Goal: Task Accomplishment & Management: Use online tool/utility

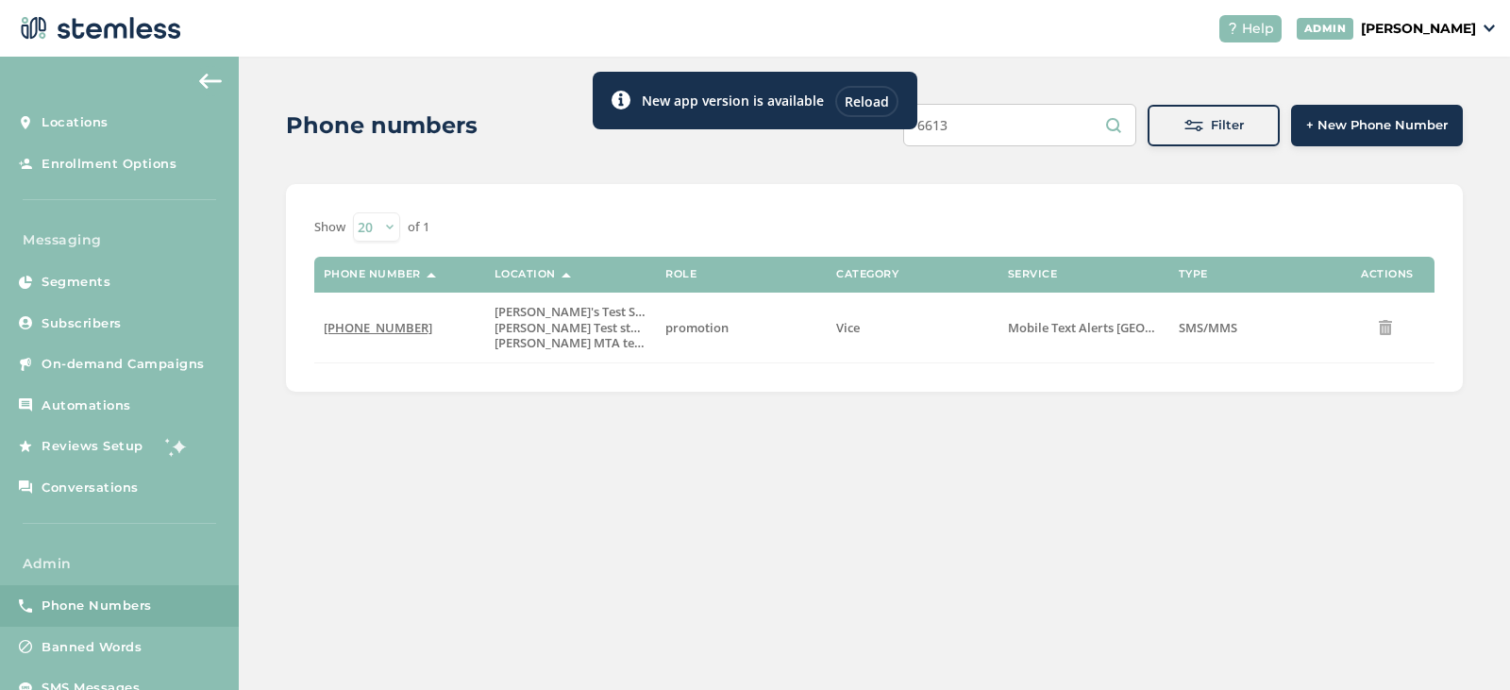
scroll to position [49, 0]
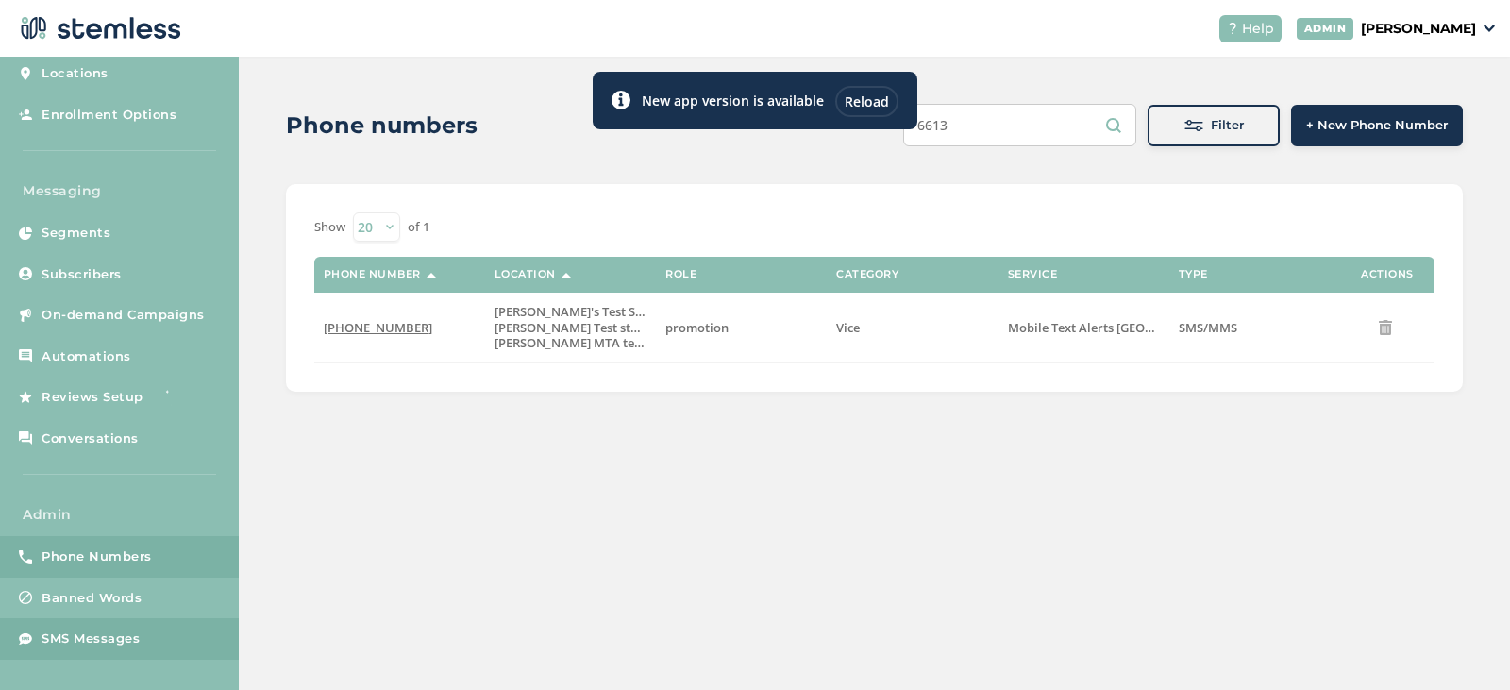
click at [70, 627] on link "SMS Messages" at bounding box center [119, 639] width 239 height 42
click at [125, 632] on span "SMS Messages" at bounding box center [91, 639] width 98 height 19
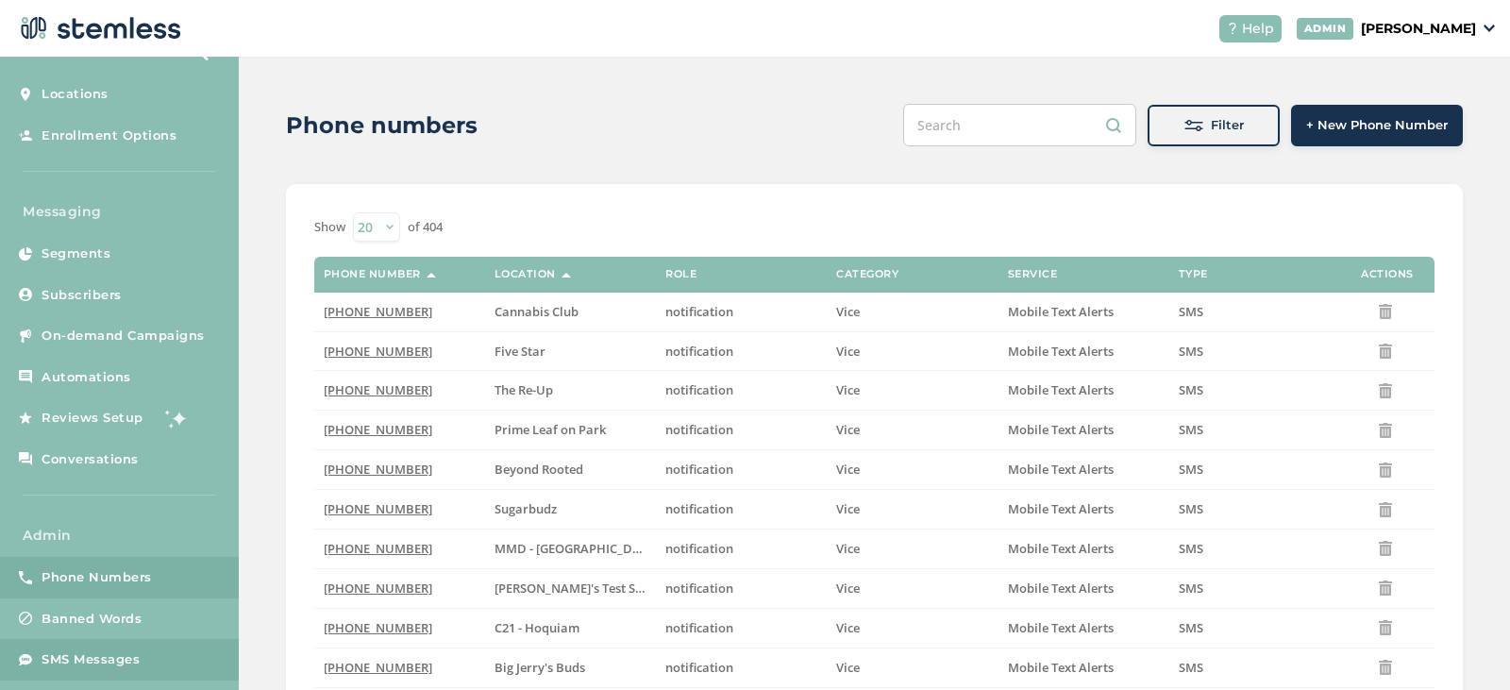
scroll to position [49, 0]
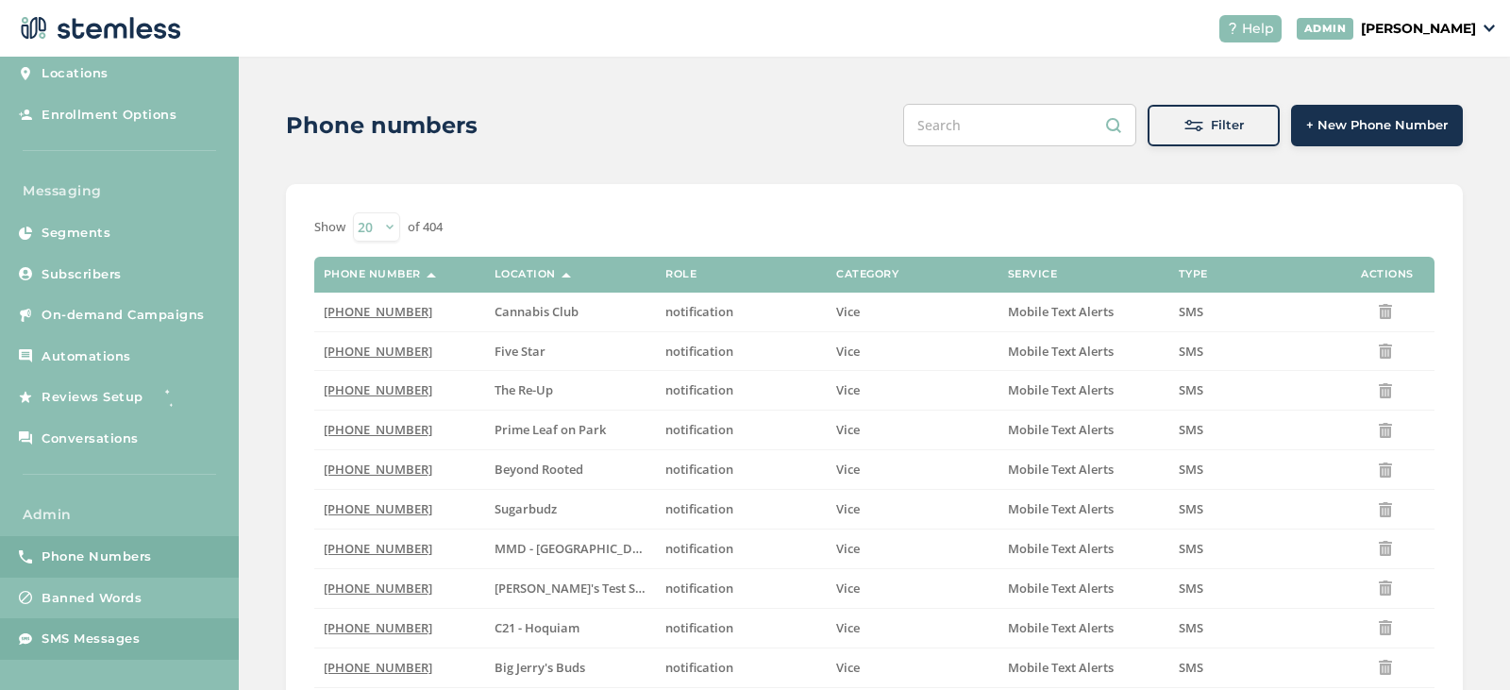
click at [135, 639] on span "SMS Messages" at bounding box center [91, 639] width 98 height 19
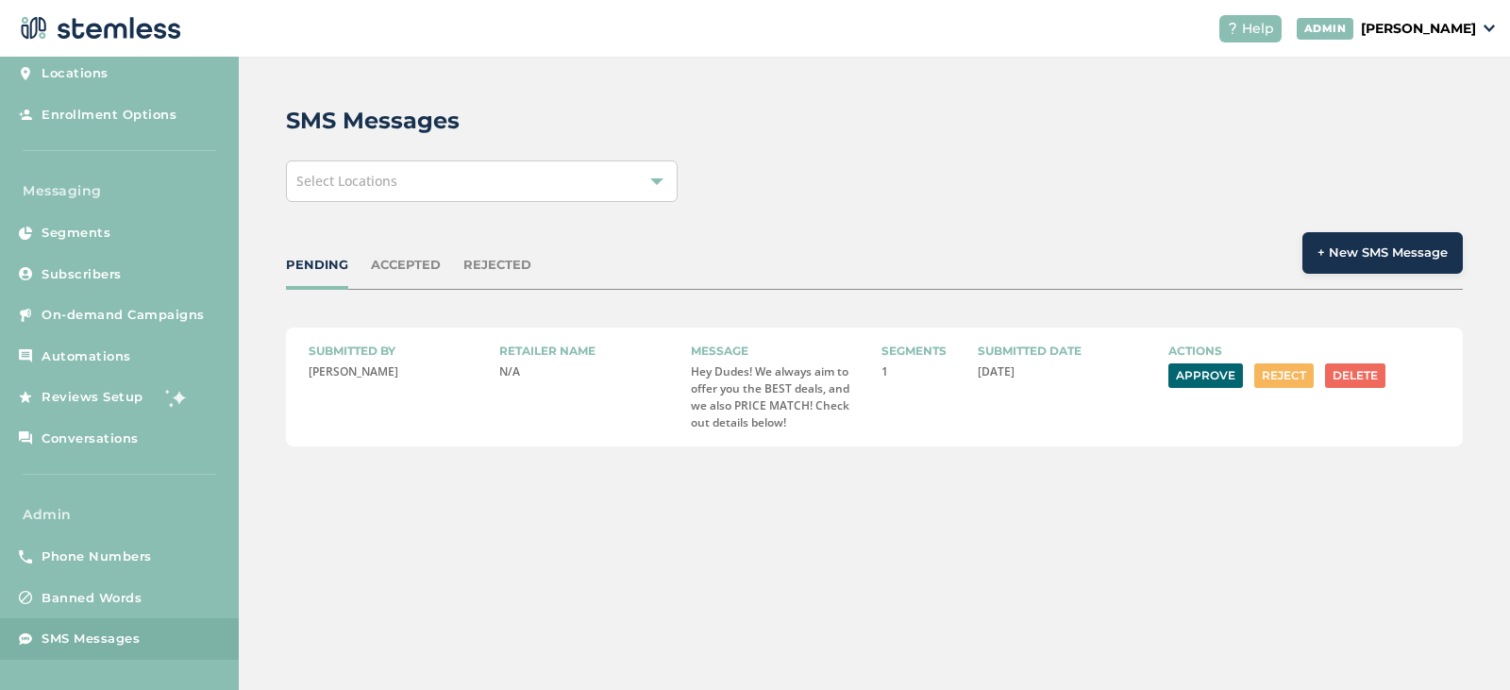
click at [1212, 381] on button "Approve" at bounding box center [1206, 375] width 75 height 25
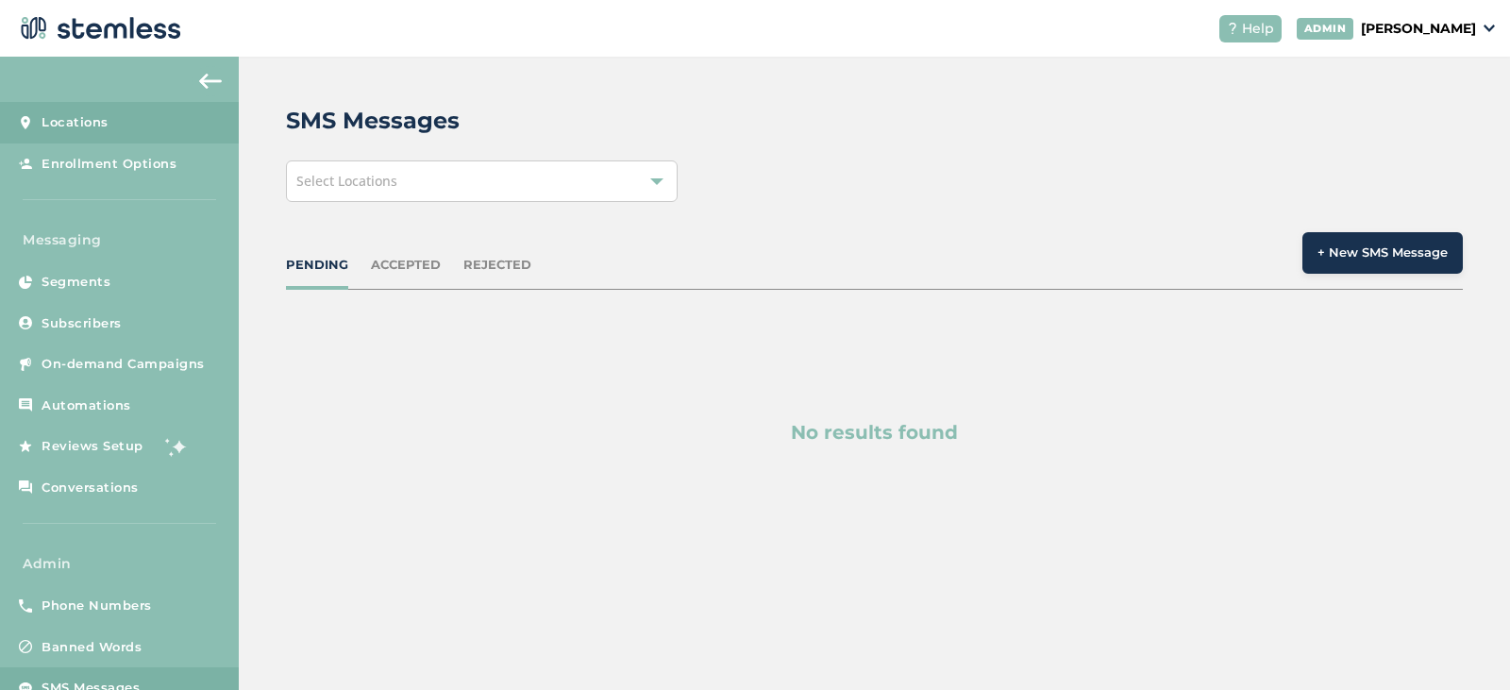
click at [85, 122] on span "Locations" at bounding box center [75, 122] width 67 height 19
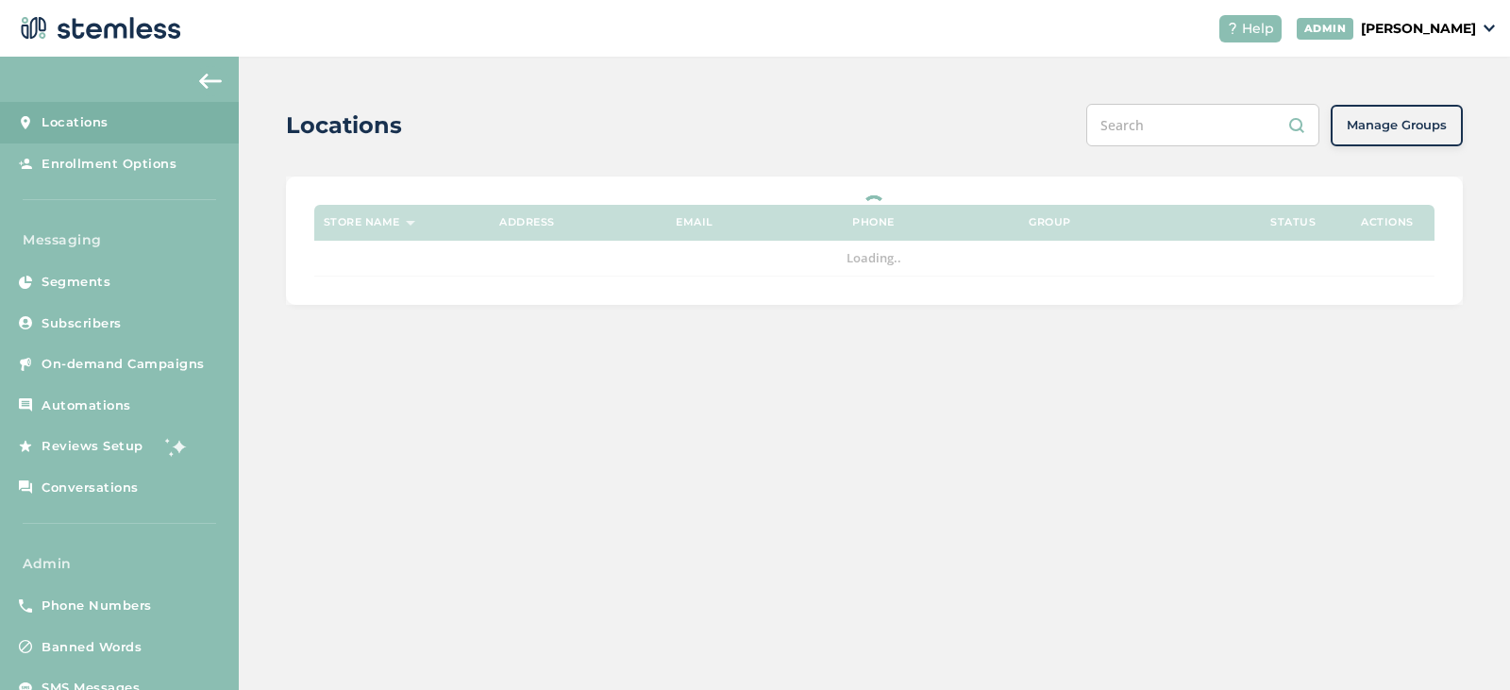
click at [1203, 124] on input "text" at bounding box center [1203, 125] width 233 height 42
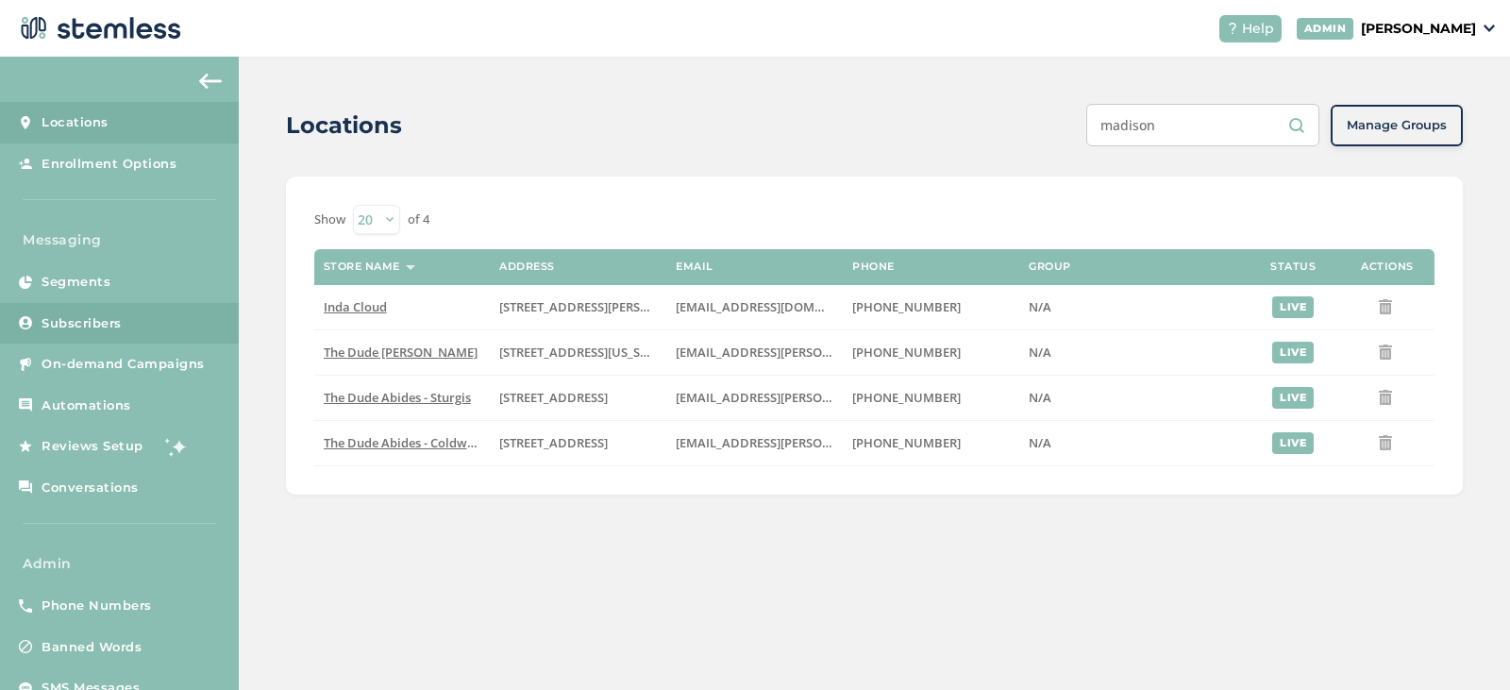
type input "madison"
click at [98, 321] on span "Subscribers" at bounding box center [82, 323] width 80 height 19
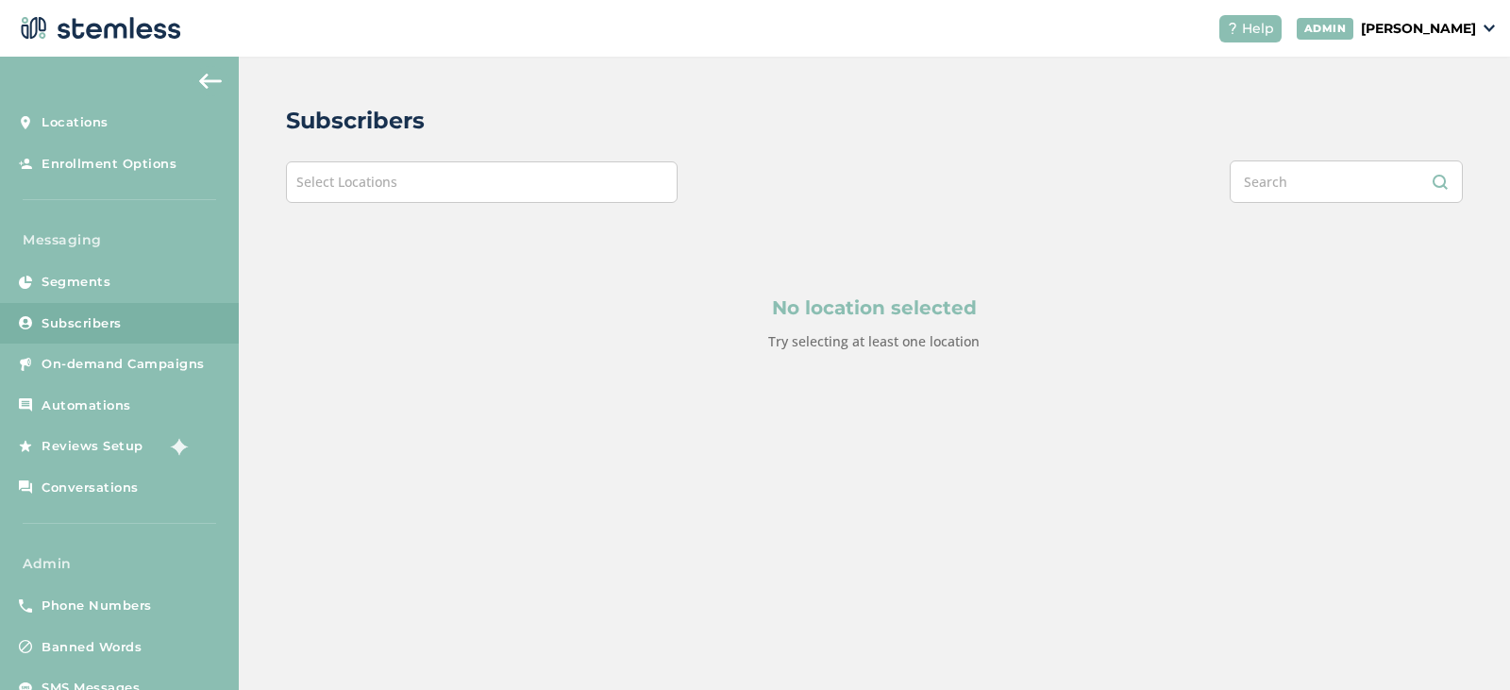
click at [402, 192] on div "Select Locations" at bounding box center [482, 182] width 393 height 42
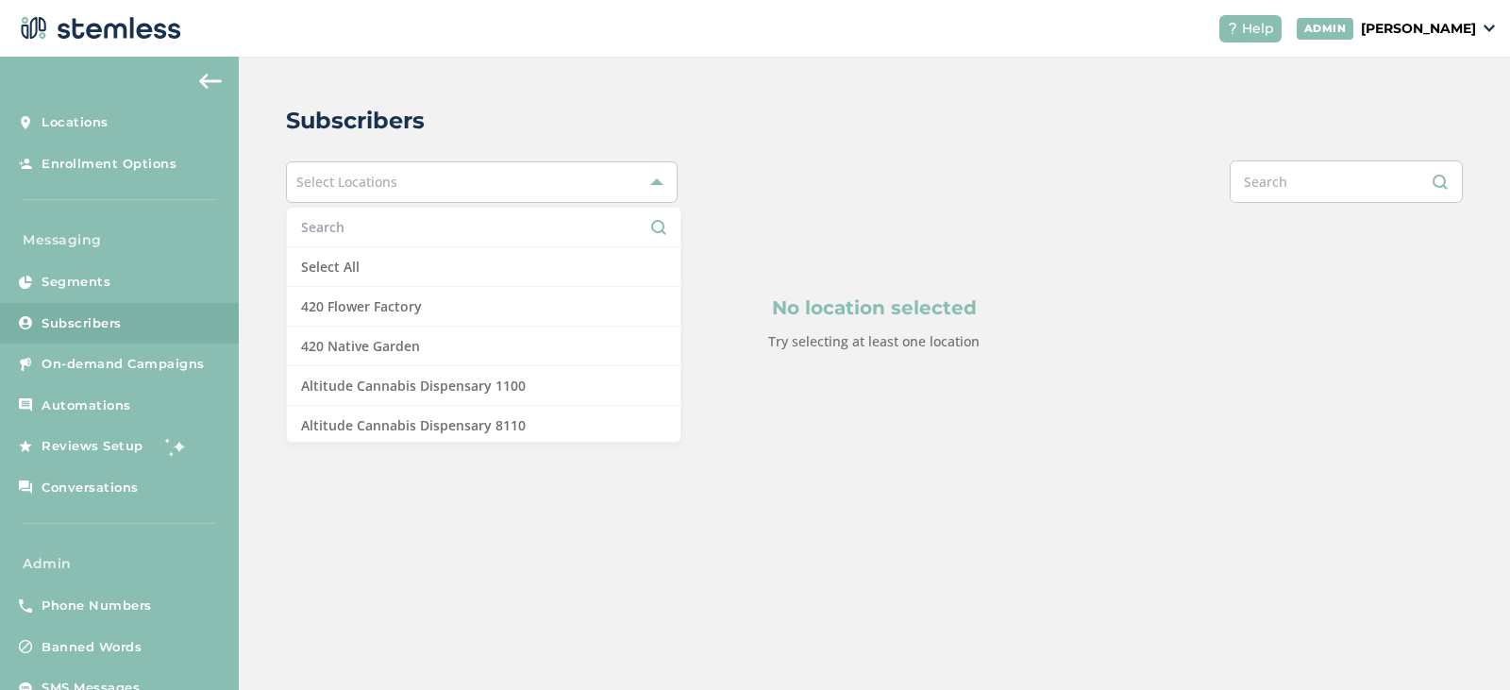
click at [400, 233] on input "text" at bounding box center [483, 227] width 365 height 20
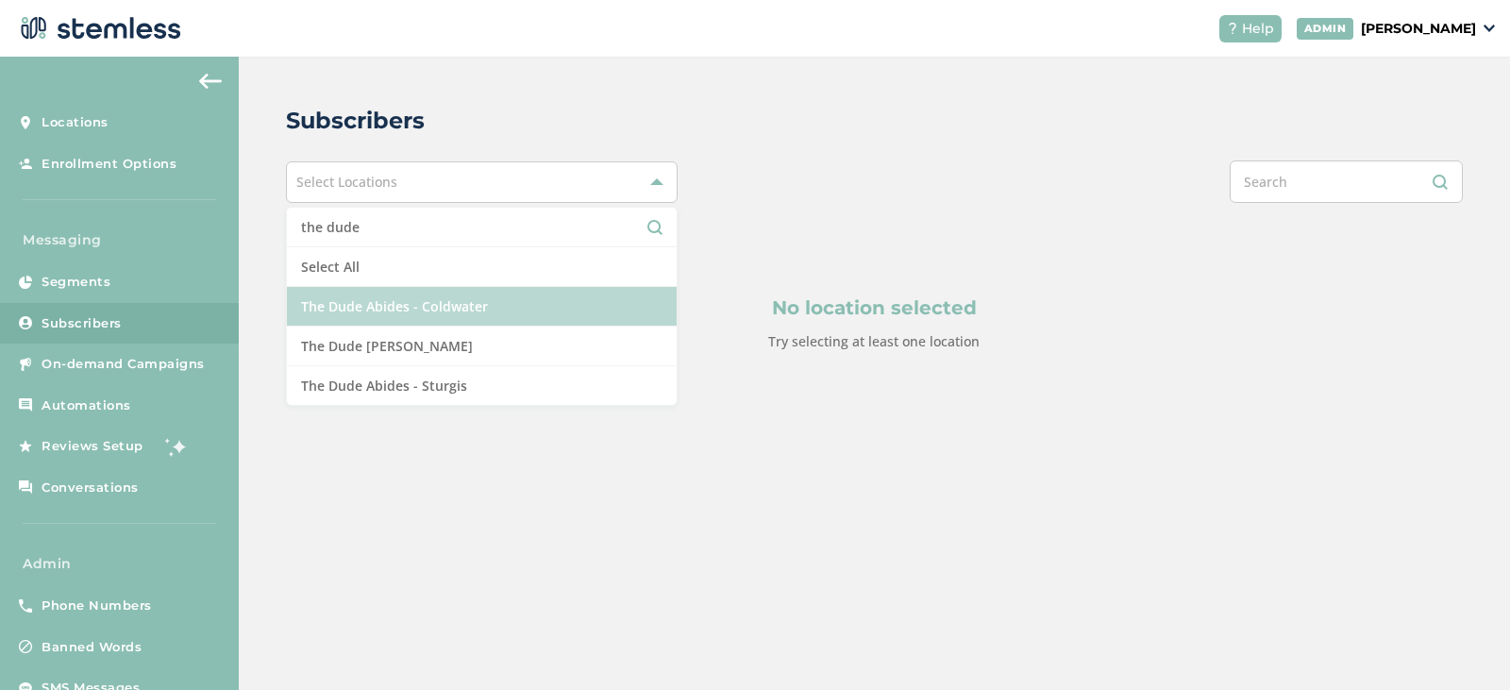
type input "the dude"
click at [468, 309] on li "The Dude Abides - Coldwater" at bounding box center [482, 307] width 391 height 40
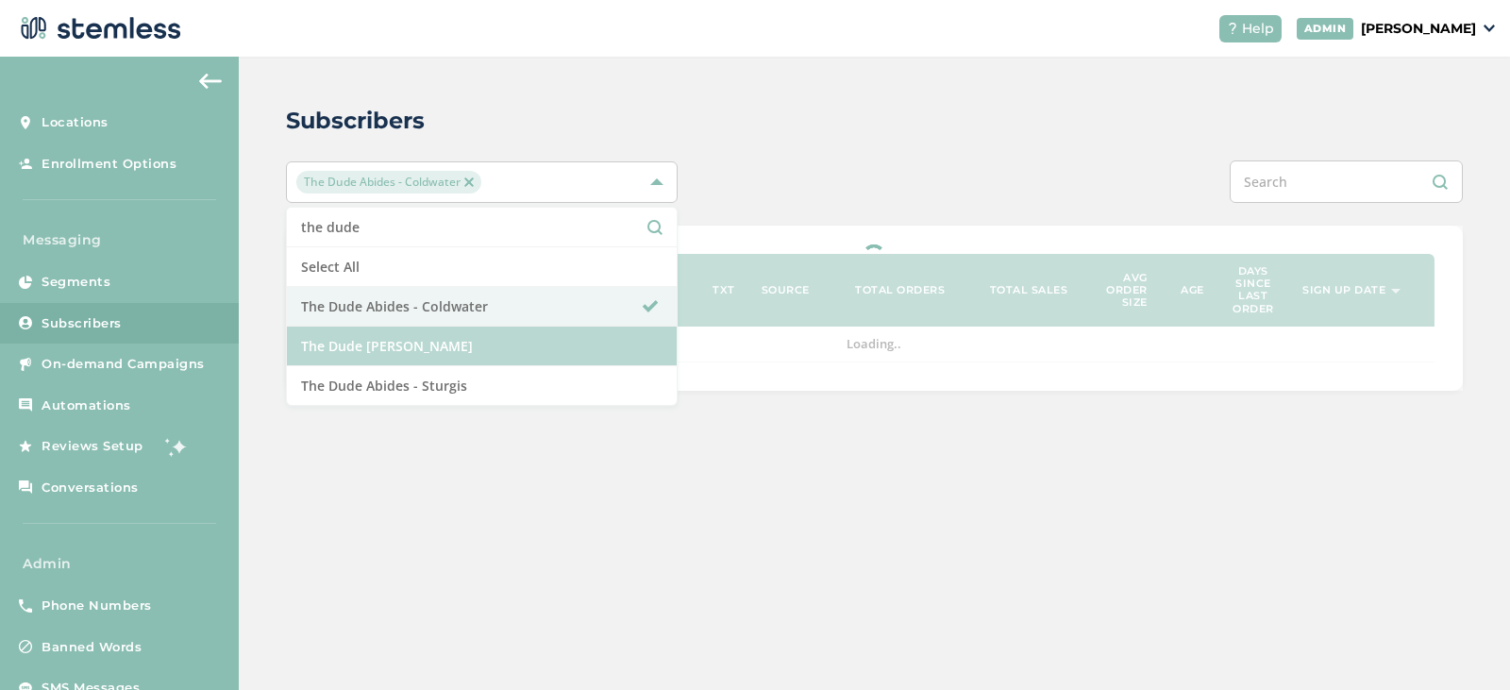
click at [464, 335] on li "The Dude [PERSON_NAME]" at bounding box center [482, 347] width 391 height 40
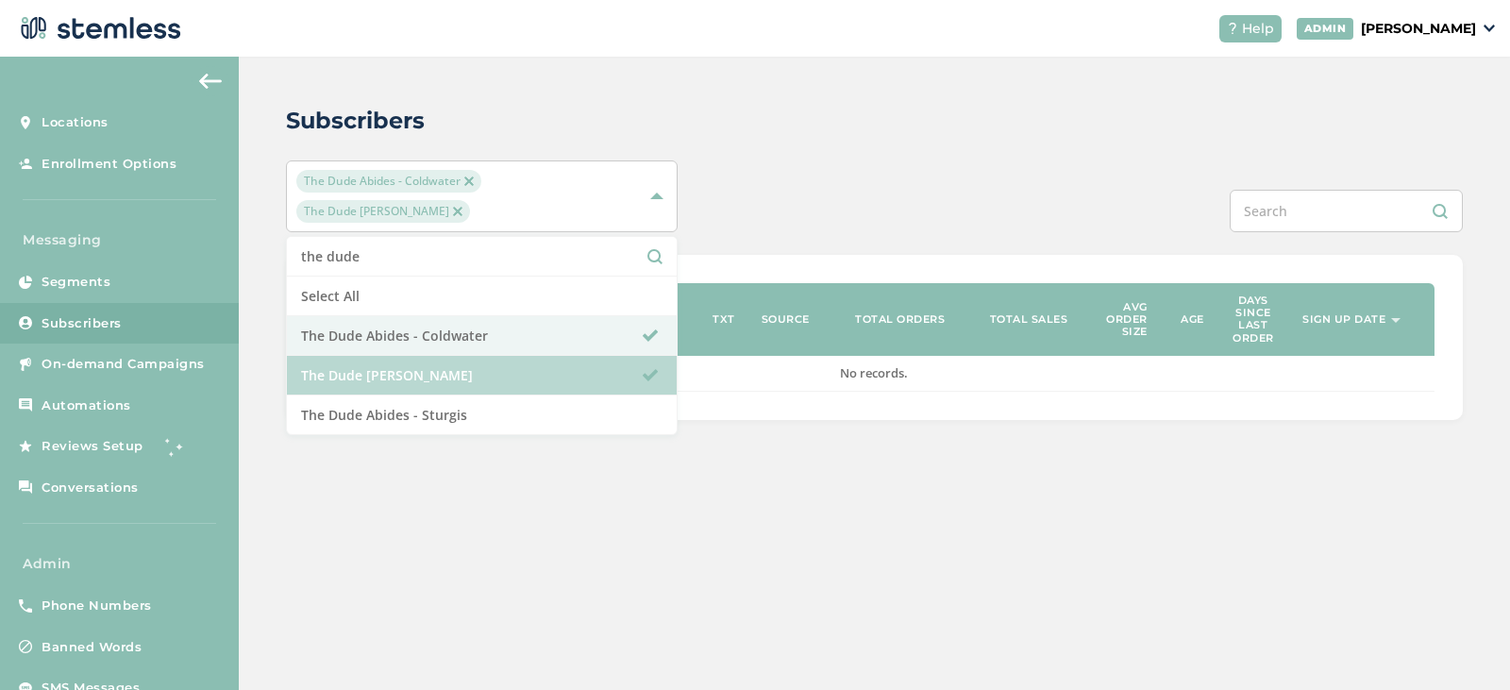
click at [450, 390] on li "The Dude [PERSON_NAME]" at bounding box center [482, 376] width 391 height 40
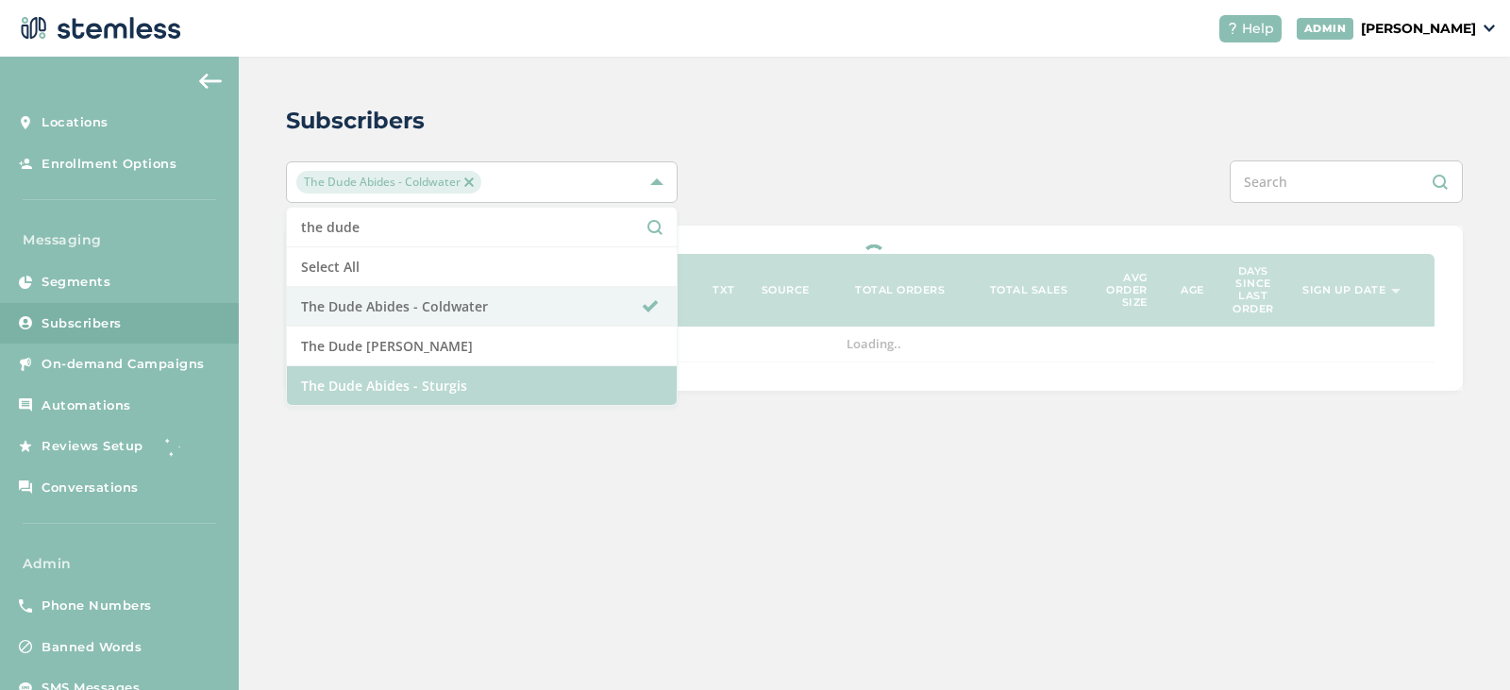
click at [449, 396] on li "The Dude Abides - Sturgis" at bounding box center [482, 385] width 391 height 39
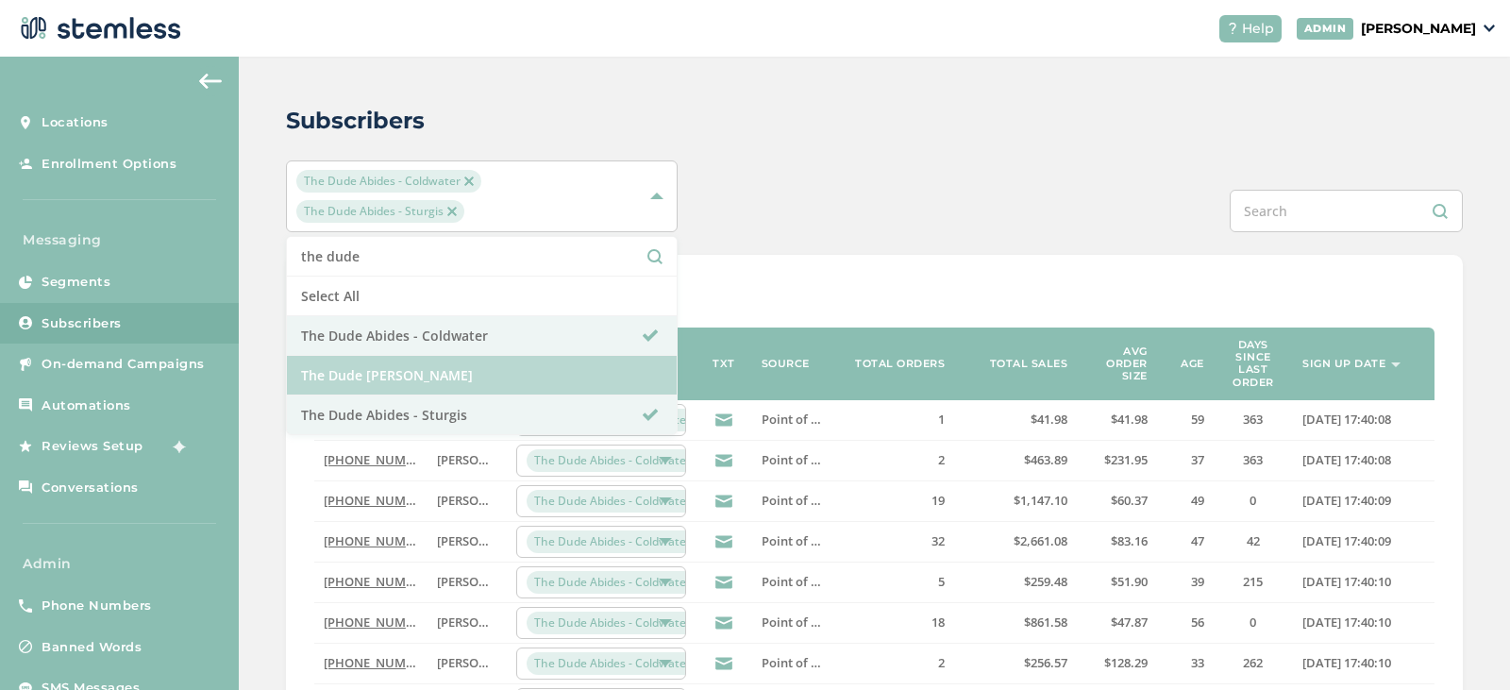
click at [461, 379] on li "The Dude [PERSON_NAME]" at bounding box center [482, 376] width 391 height 40
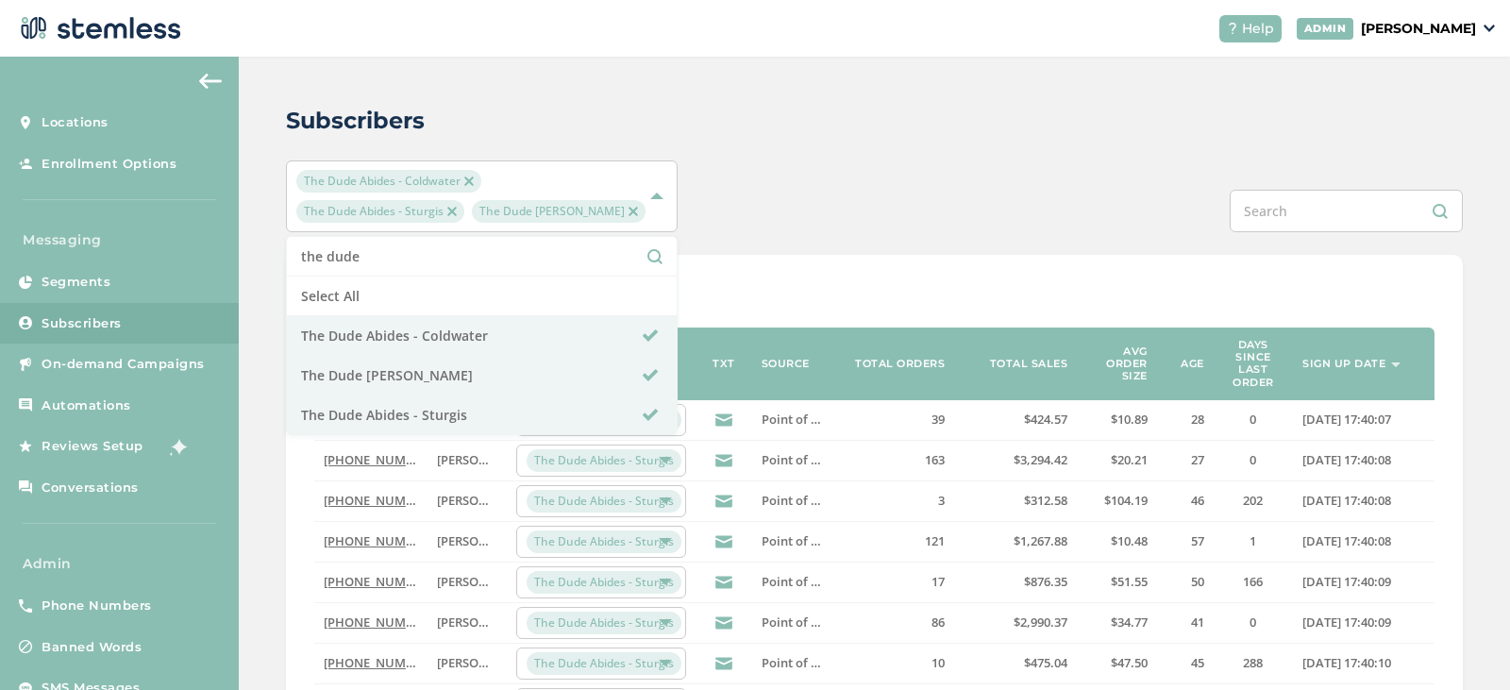
click at [840, 270] on div "Subscribers The Dude Abides - [GEOGRAPHIC_DATA] The Dude Abides - Sturgis The D…" at bounding box center [875, 700] width 1272 height 1286
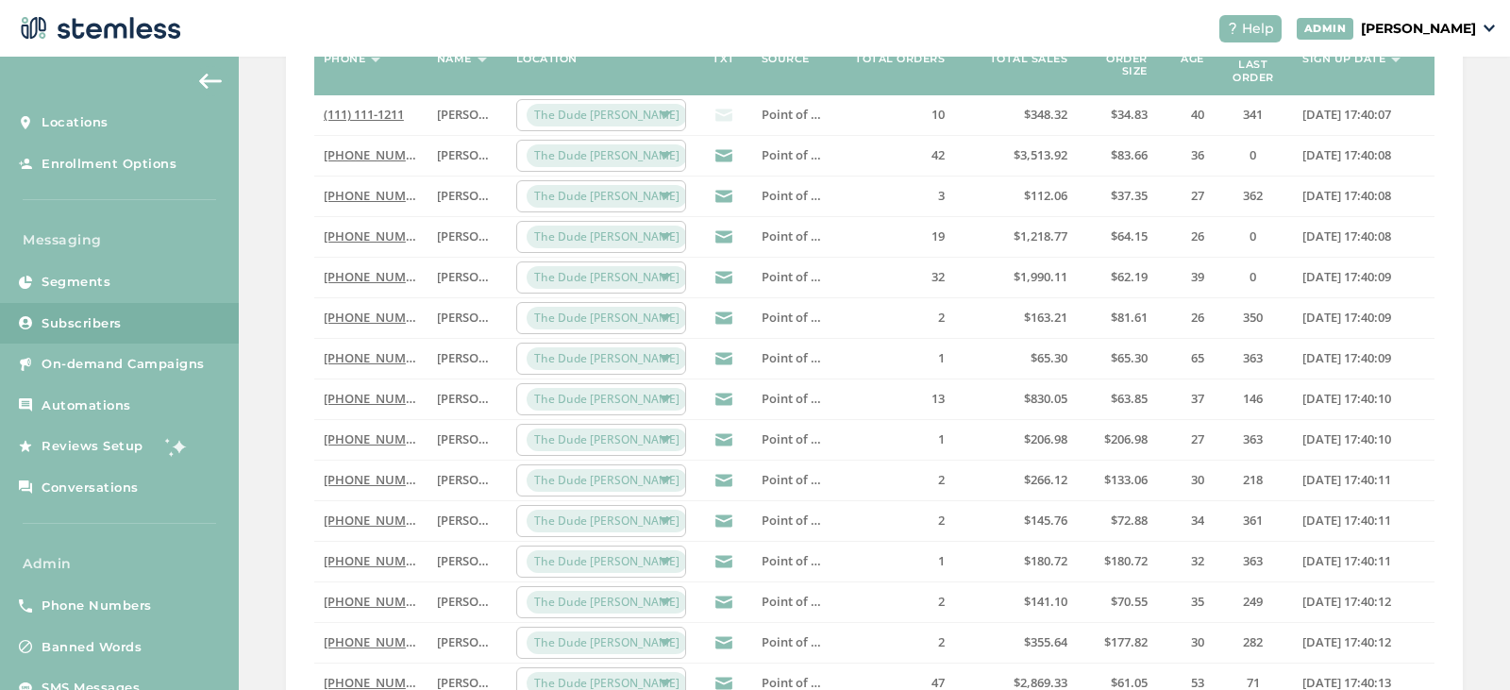
scroll to position [22, 0]
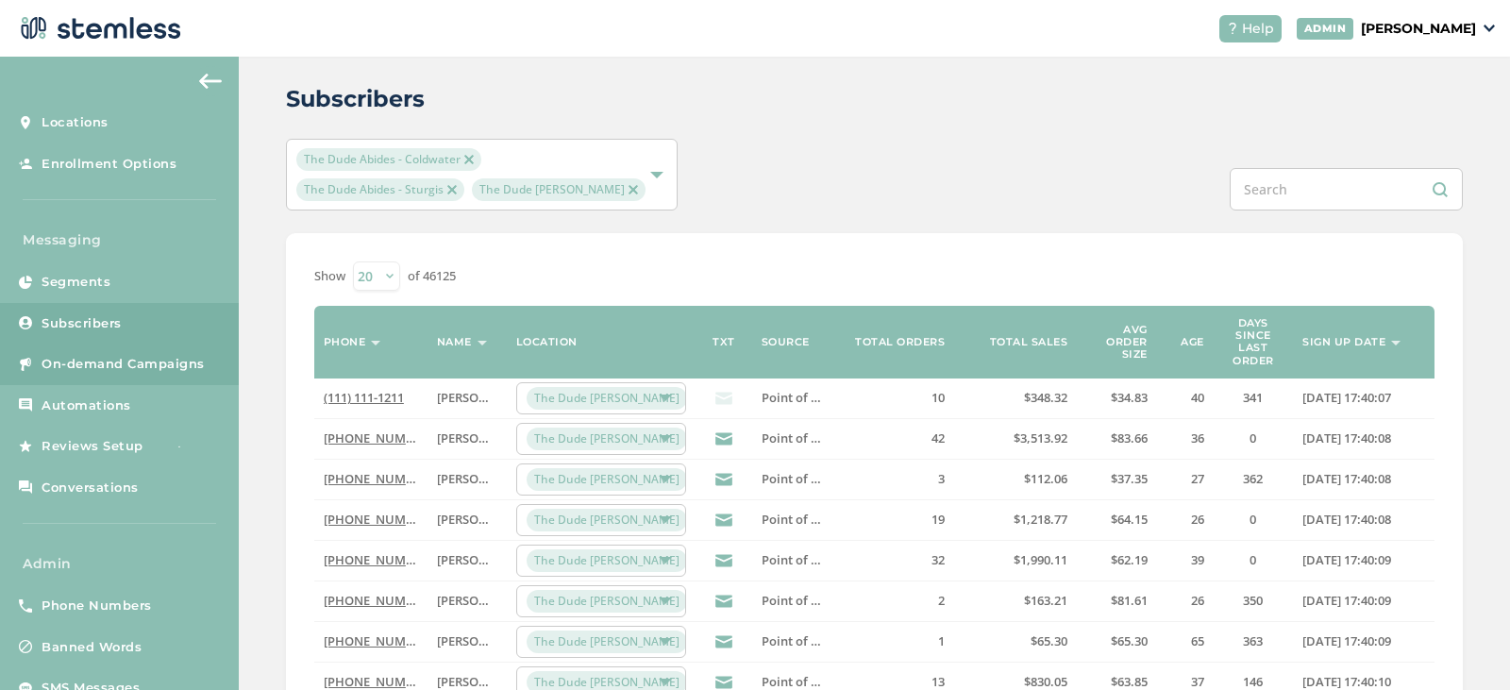
click at [113, 354] on link "On-demand Campaigns" at bounding box center [119, 365] width 239 height 42
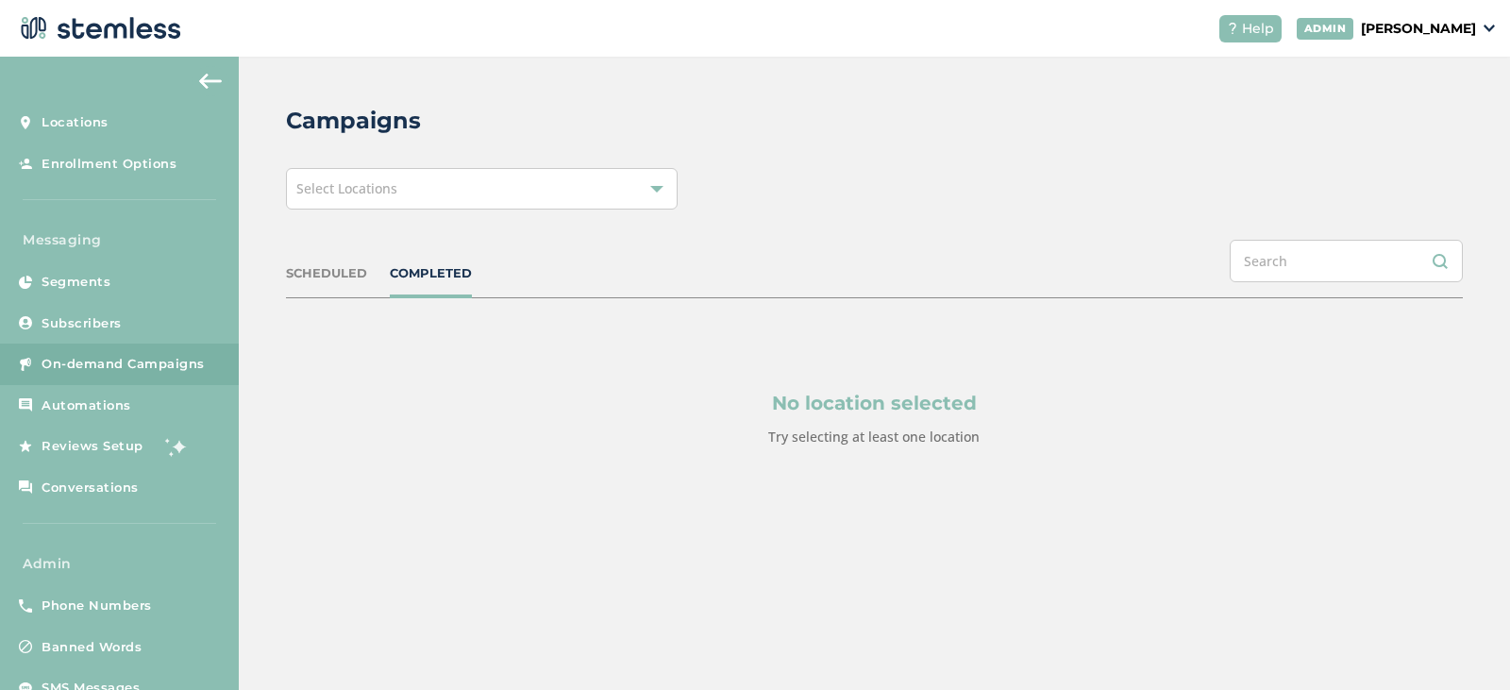
click at [394, 190] on span "Select Locations" at bounding box center [346, 188] width 101 height 18
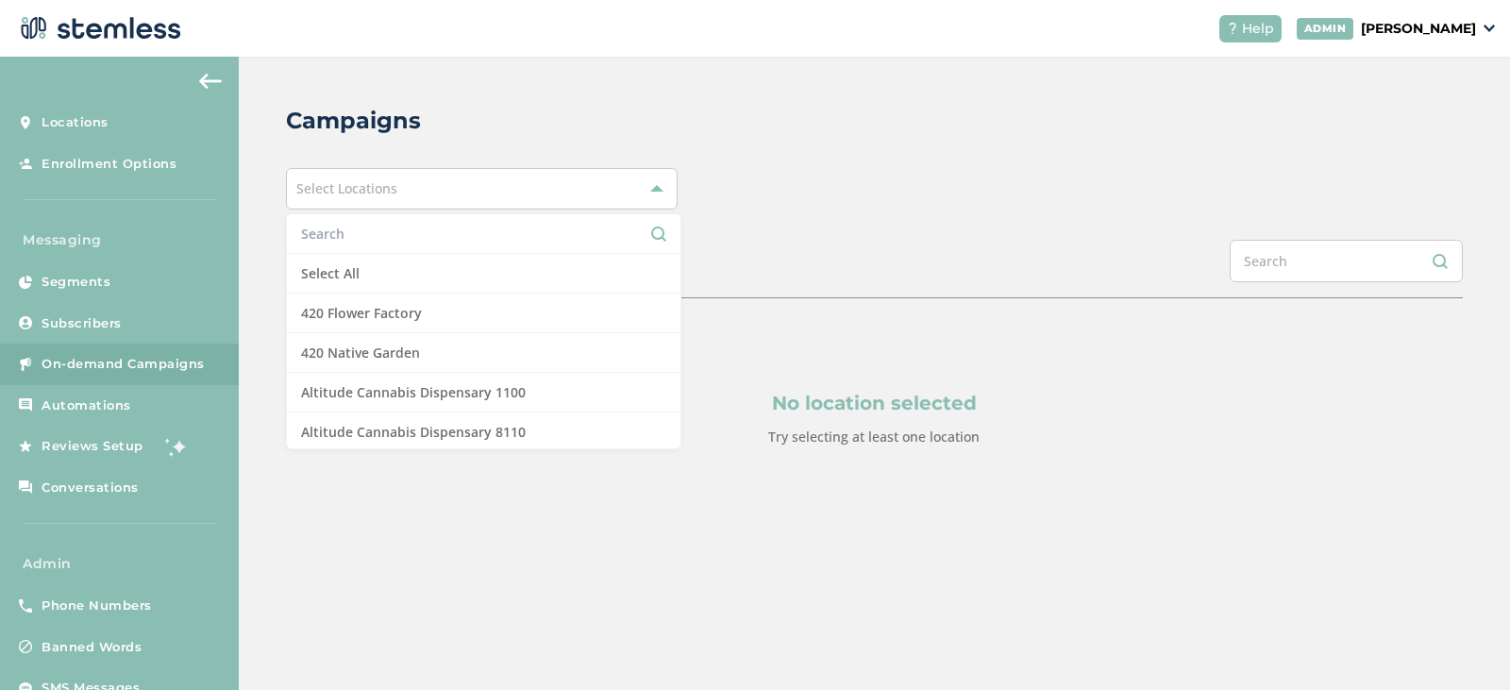
click at [359, 225] on input "text" at bounding box center [483, 234] width 365 height 20
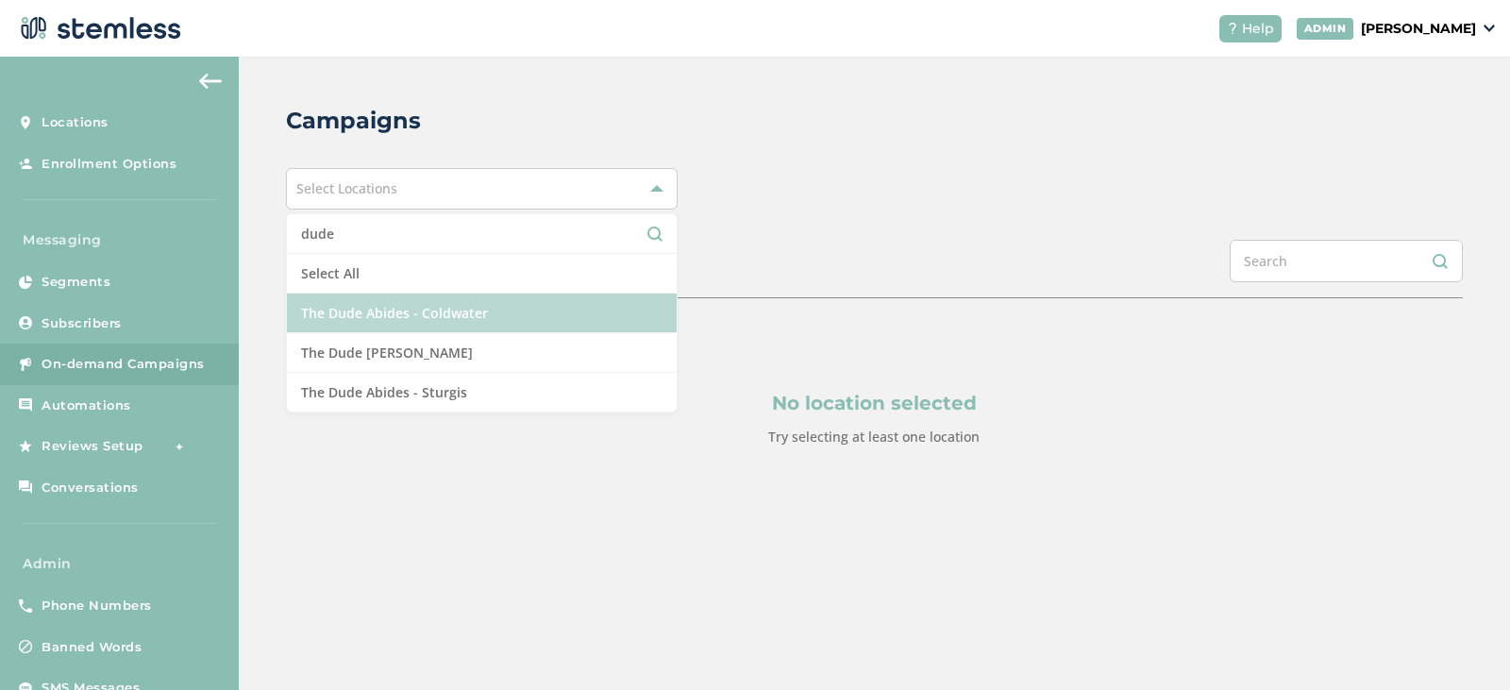
type input "dude"
click at [458, 313] on li "The Dude Abides - Coldwater" at bounding box center [482, 314] width 391 height 40
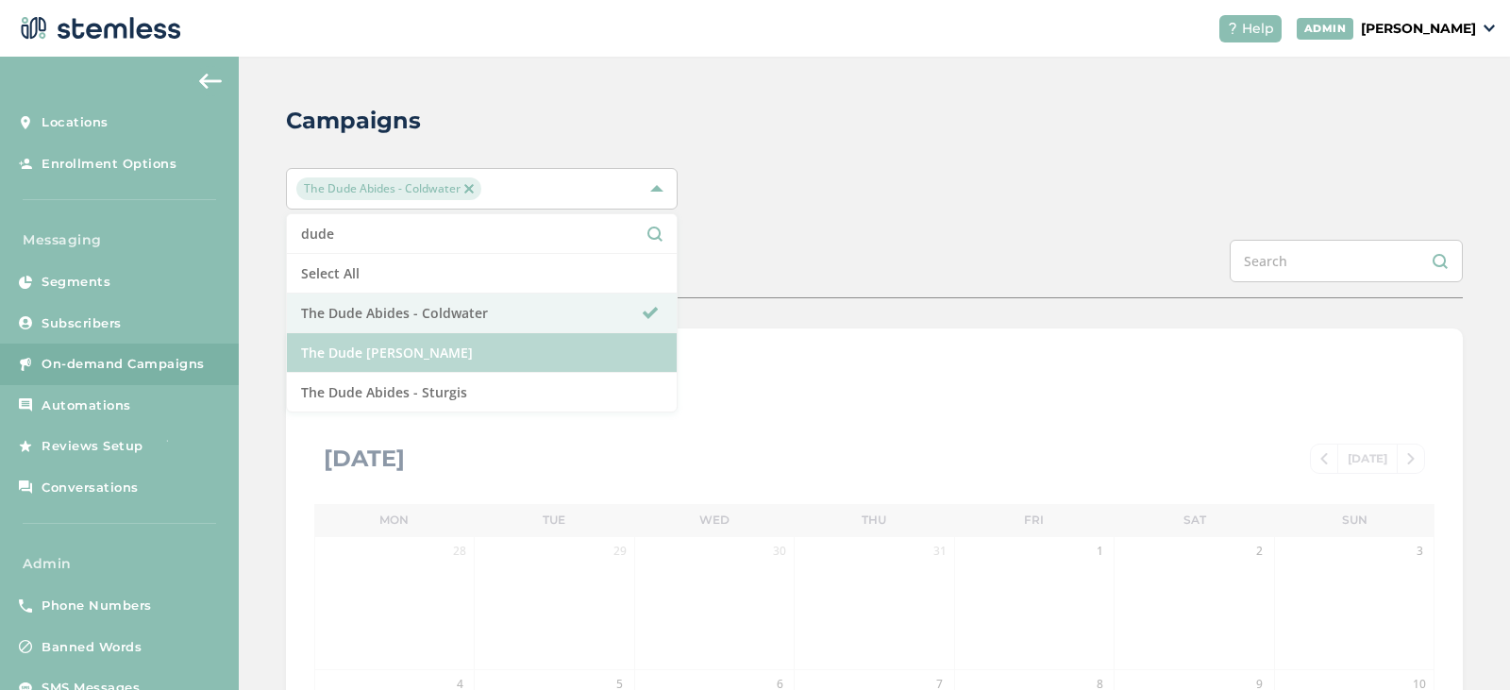
click at [463, 351] on li "The Dude [PERSON_NAME]" at bounding box center [482, 353] width 391 height 40
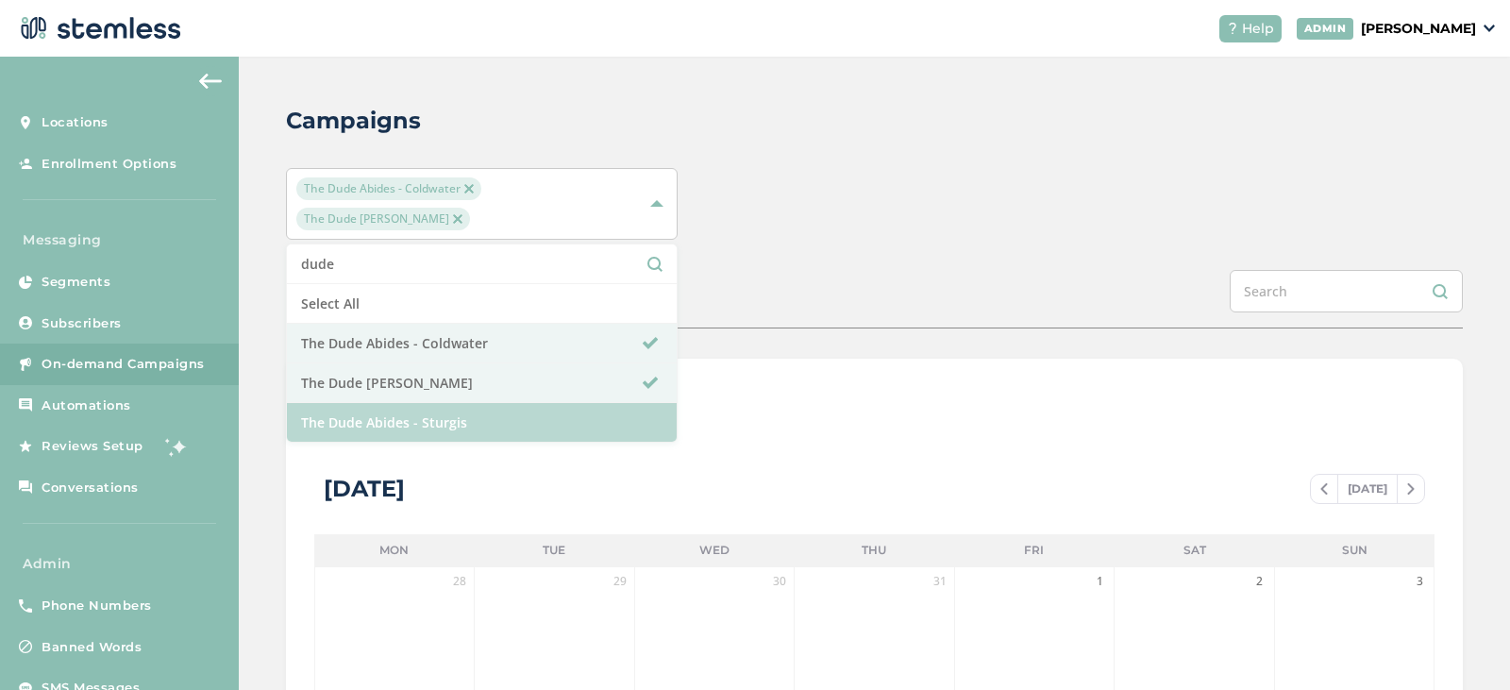
click at [451, 405] on li "The Dude Abides - Sturgis" at bounding box center [482, 422] width 391 height 39
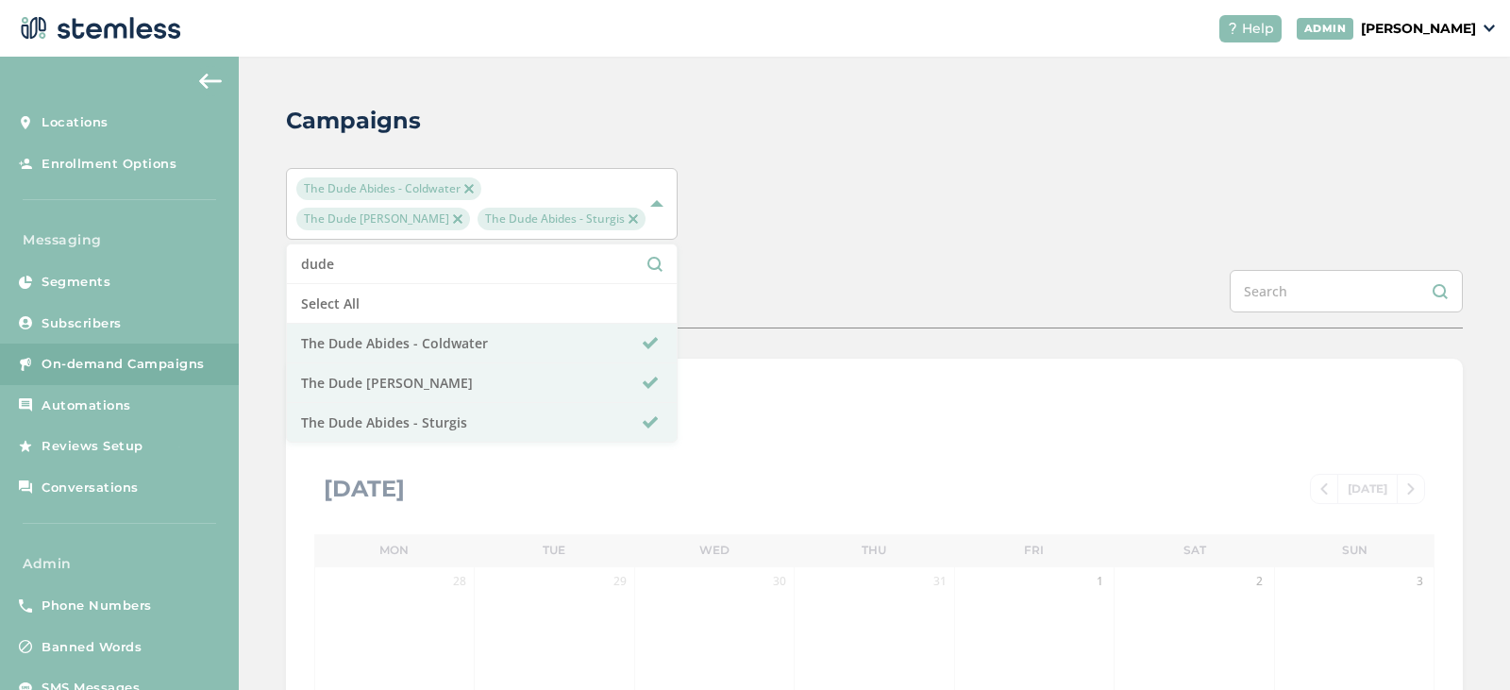
click at [863, 182] on div "The Dude Abides - Coldwater The Dude Abides - [PERSON_NAME] The Dude Abides - S…" at bounding box center [874, 204] width 1177 height 72
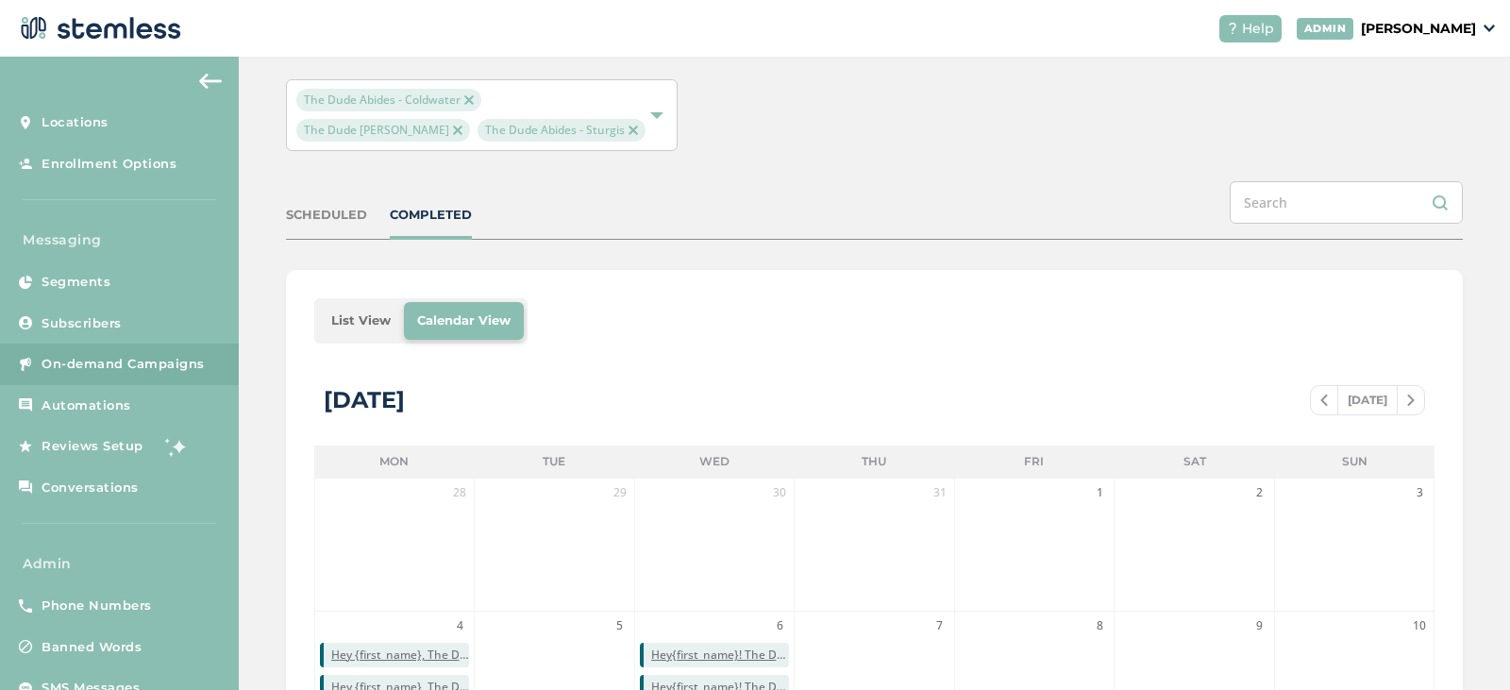
scroll to position [189, 0]
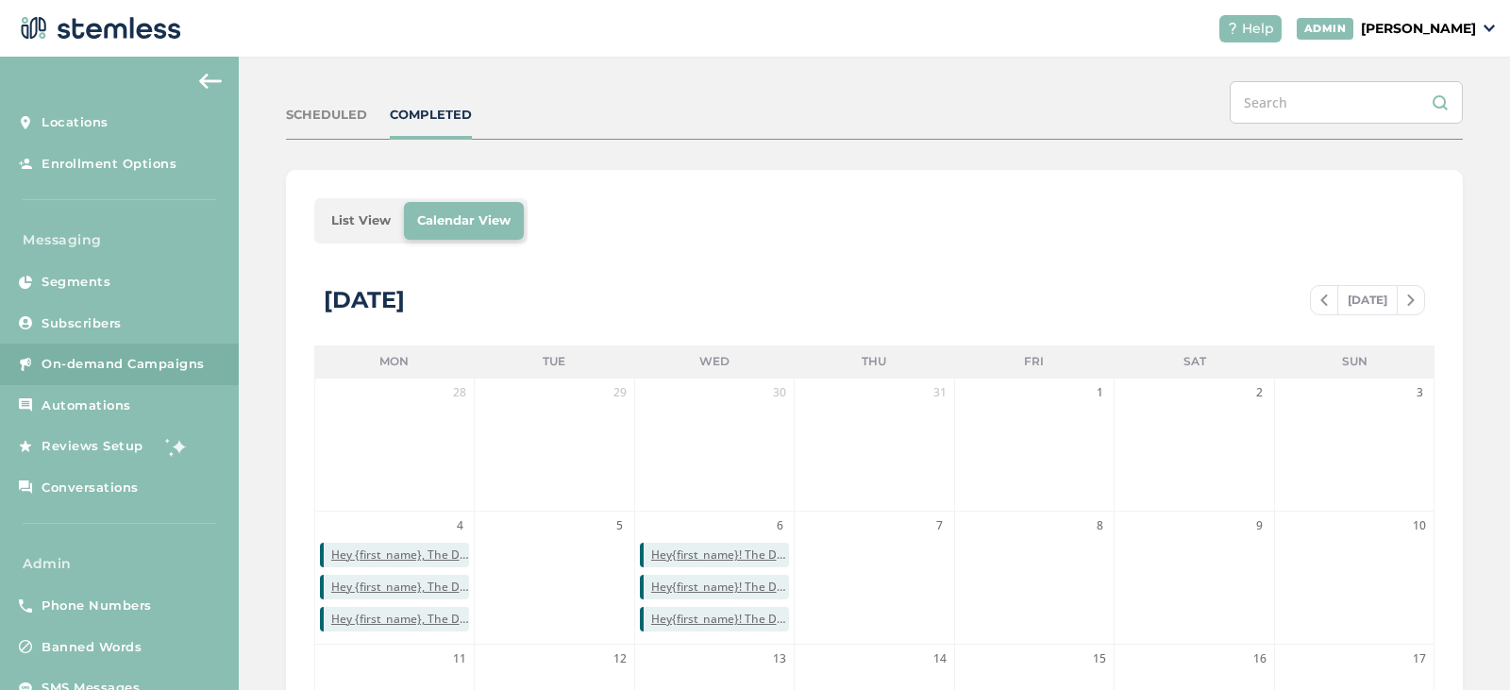
click at [355, 237] on li "List View" at bounding box center [361, 221] width 86 height 38
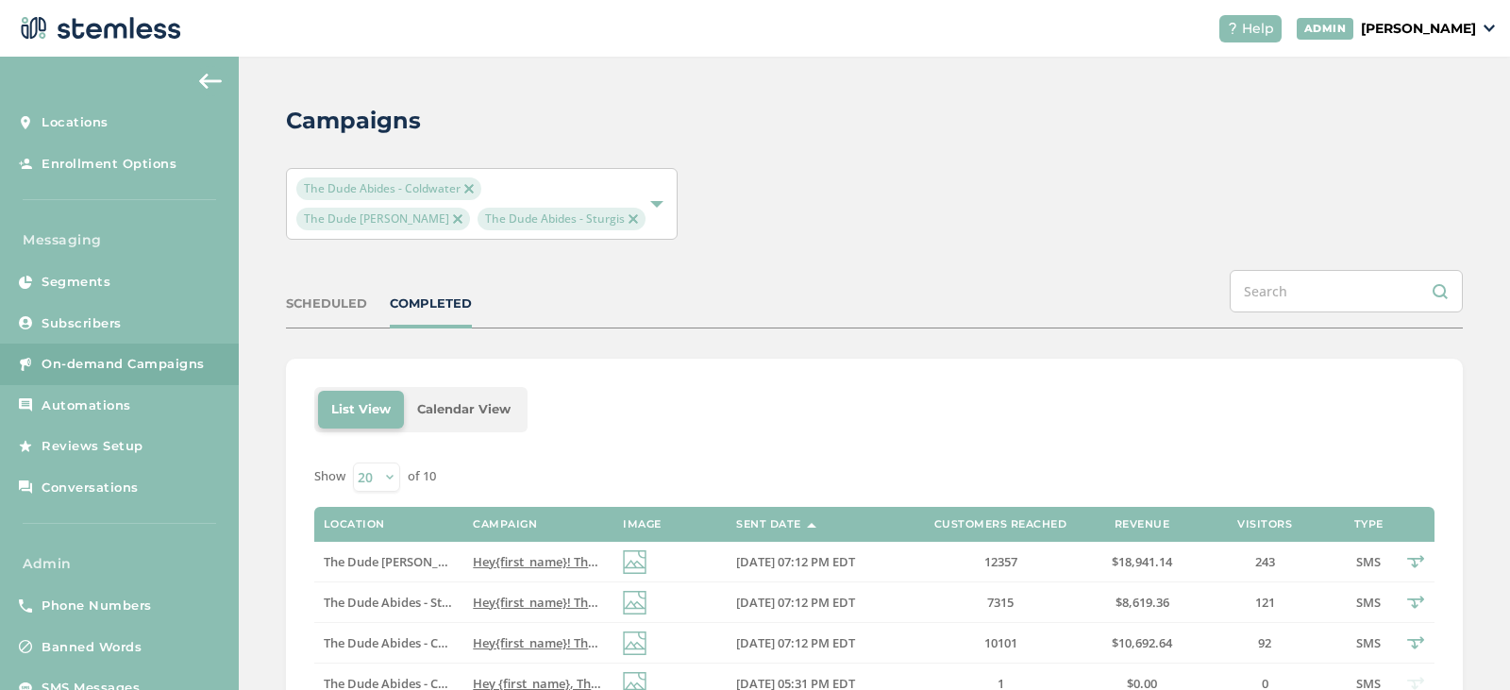
scroll to position [283, 0]
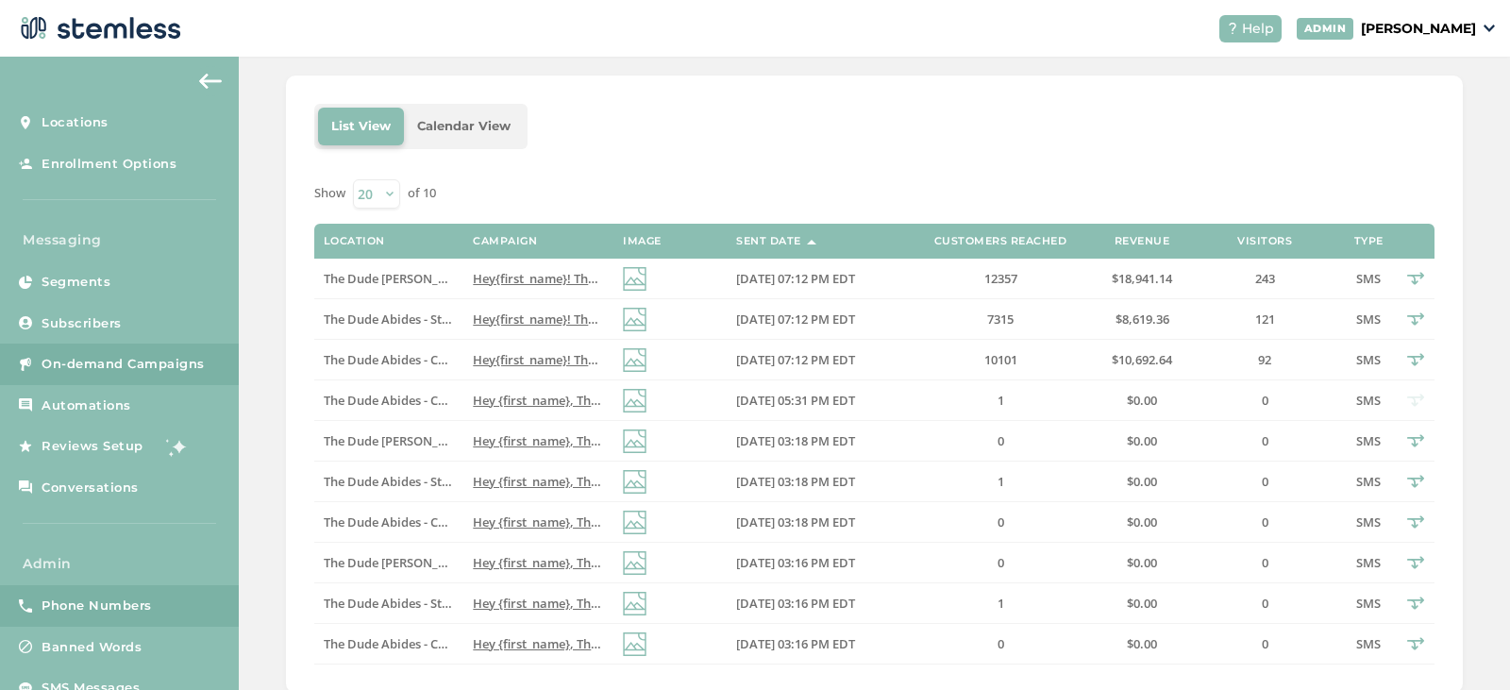
click at [73, 610] on span "Phone Numbers" at bounding box center [97, 606] width 110 height 19
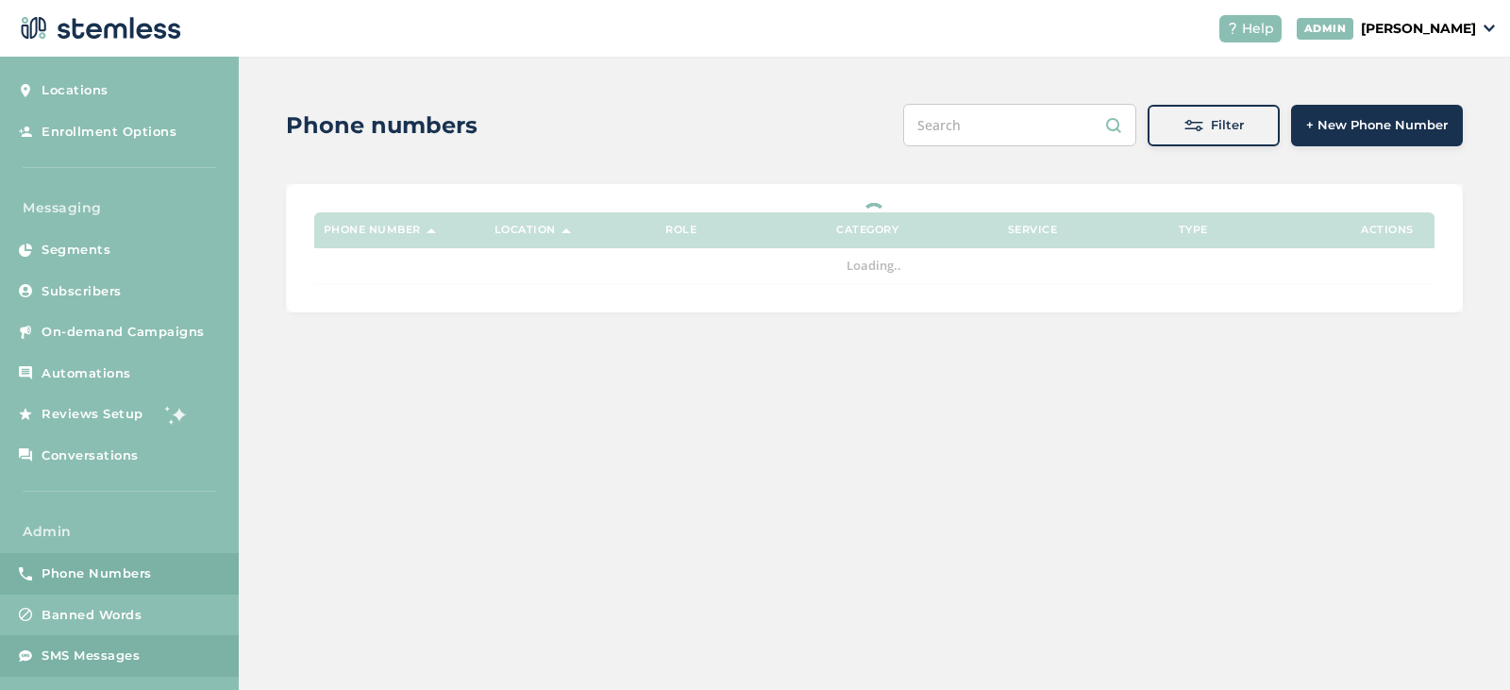
scroll to position [49, 0]
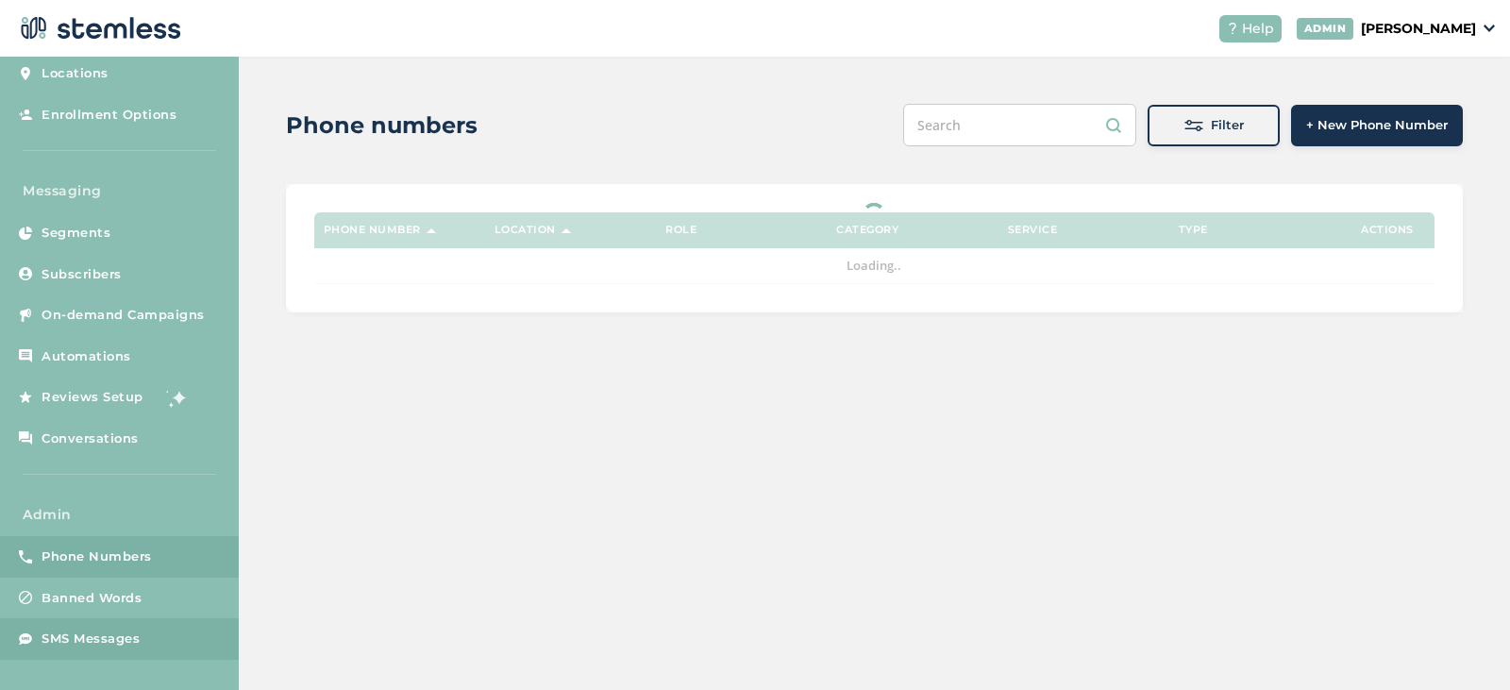
click at [109, 623] on link "SMS Messages" at bounding box center [119, 639] width 239 height 42
